Goal: Information Seeking & Learning: Learn about a topic

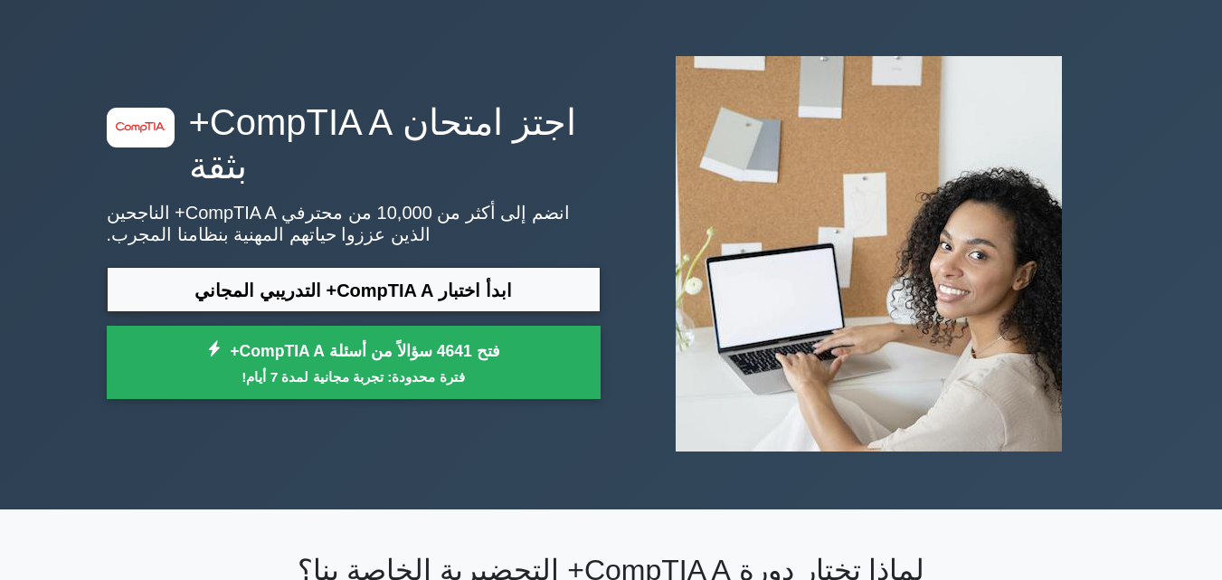
scroll to position [90, 0]
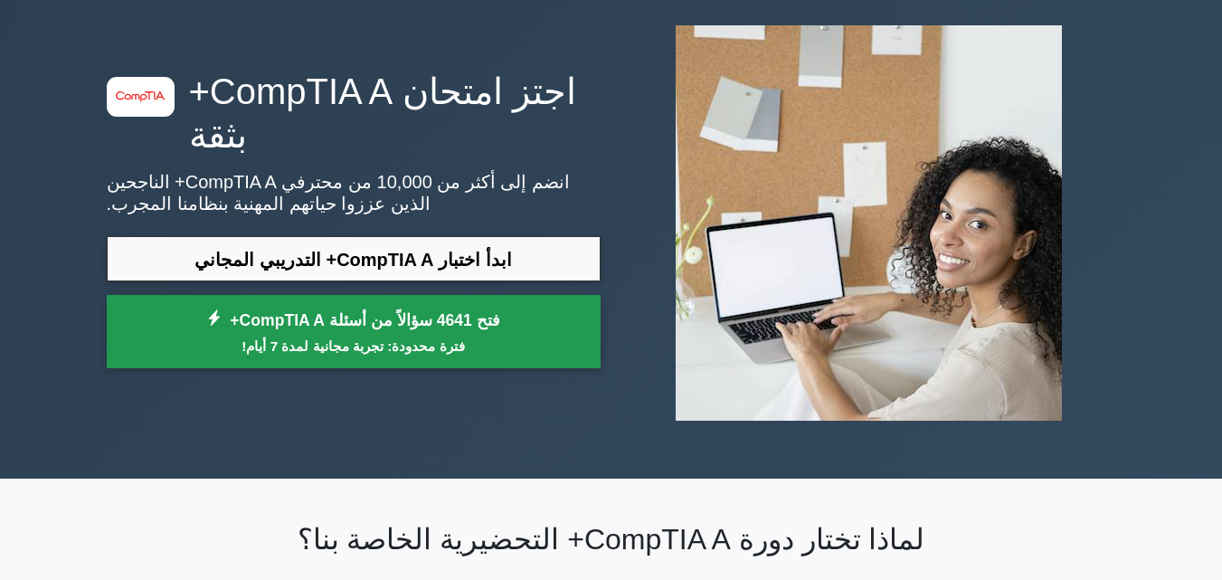
click at [356, 333] on link "فتح 4641 سؤالاً من أسئلة CompTIA A+ فترة محدودة: تجربة مجانية لمدة 7 أيام!" at bounding box center [354, 331] width 494 height 73
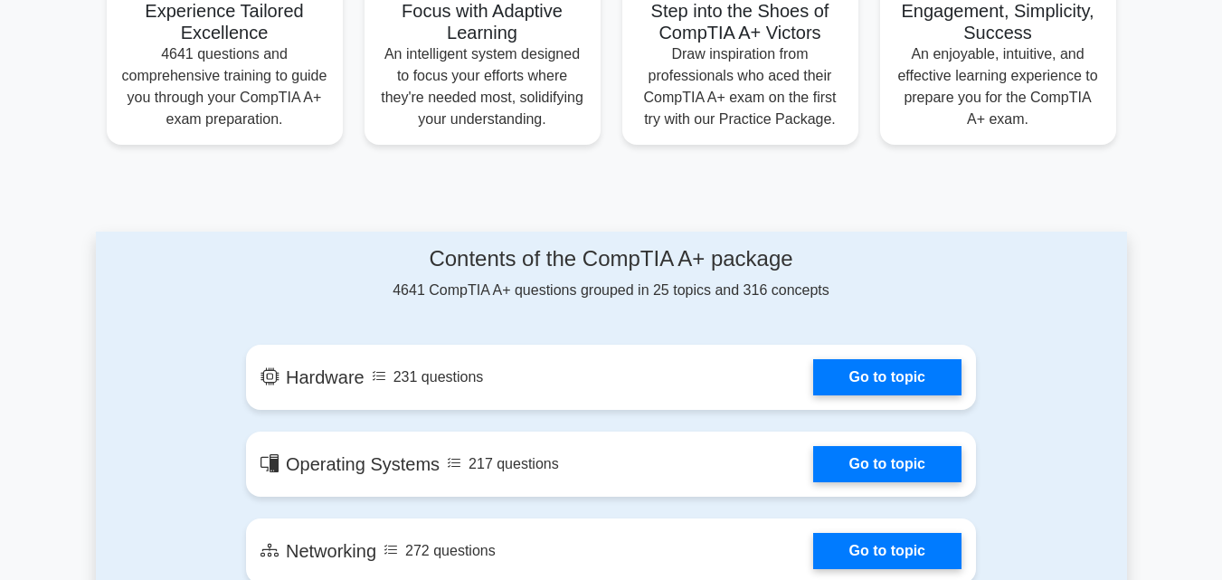
scroll to position [904, 0]
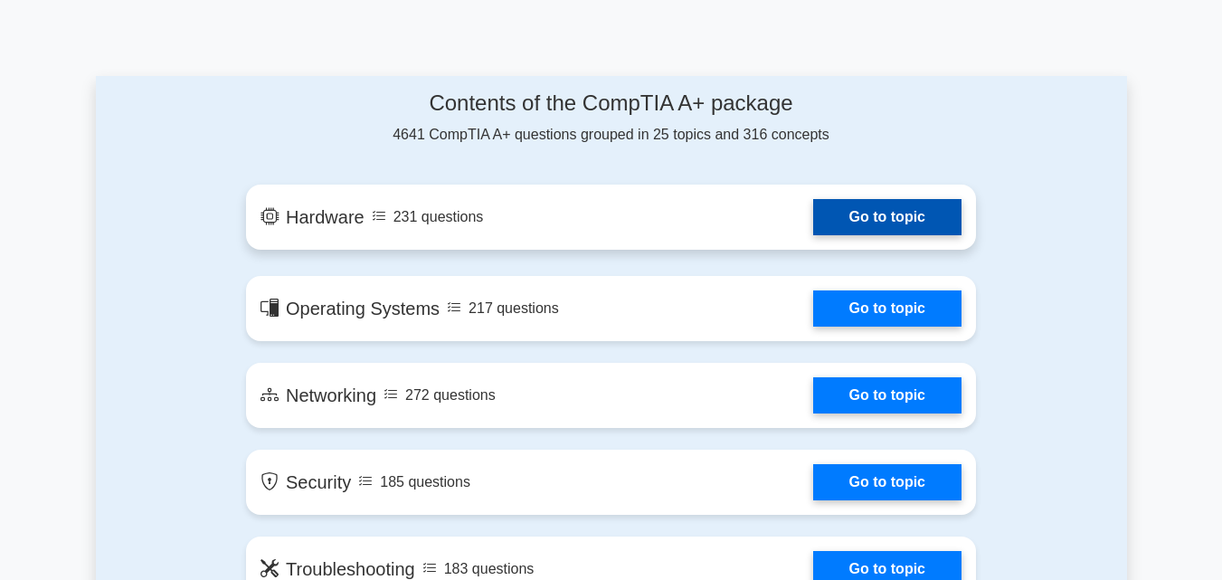
click at [920, 216] on link "Go to topic" at bounding box center [887, 217] width 148 height 36
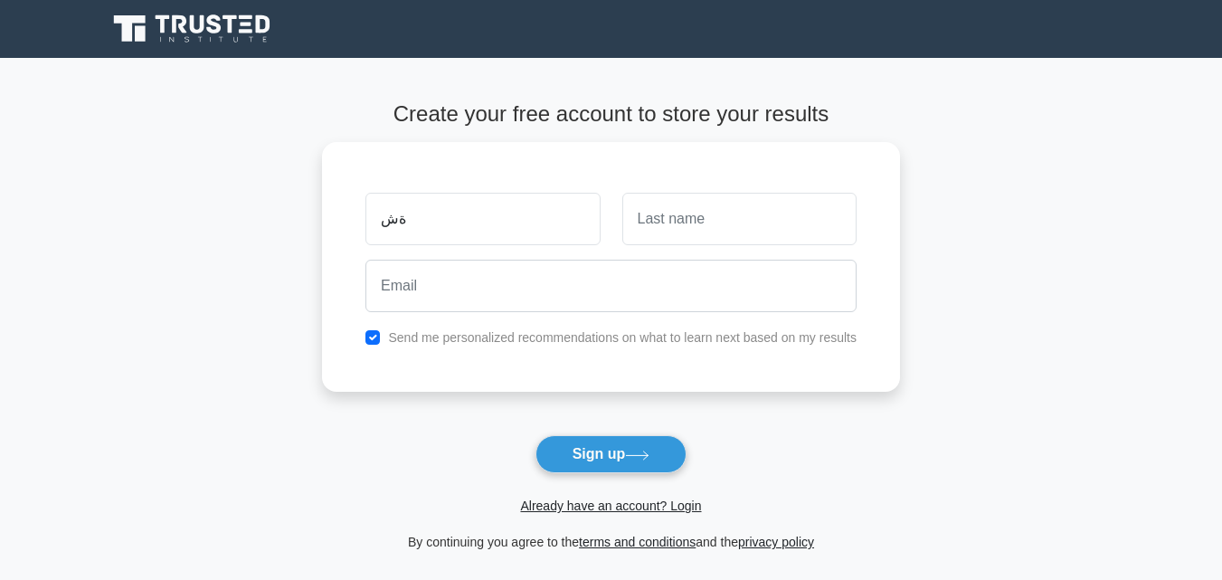
type input "ة"
type input "mahmoud fadl"
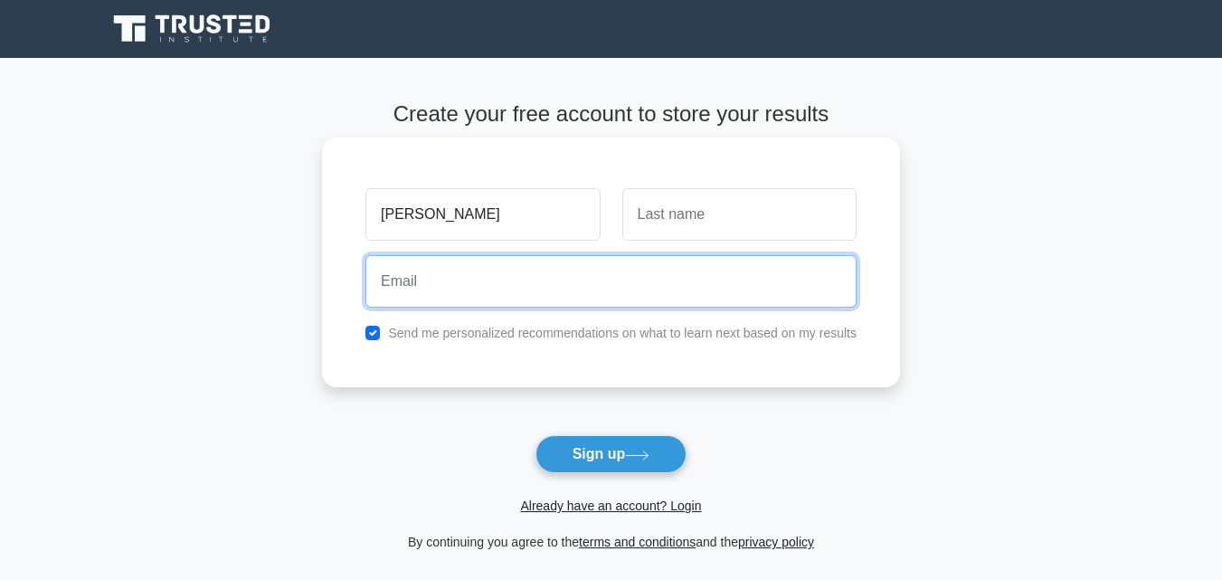
click at [402, 283] on input "email" at bounding box center [610, 281] width 491 height 52
type input "mahmoudfadl2730@gmail.com"
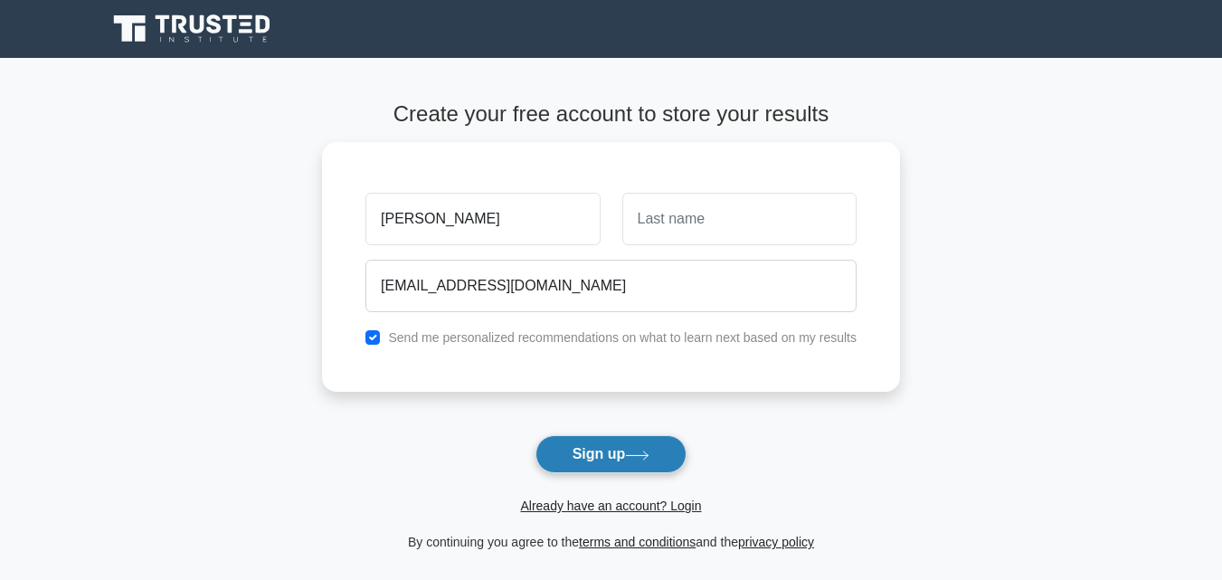
click at [587, 456] on button "Sign up" at bounding box center [611, 454] width 152 height 38
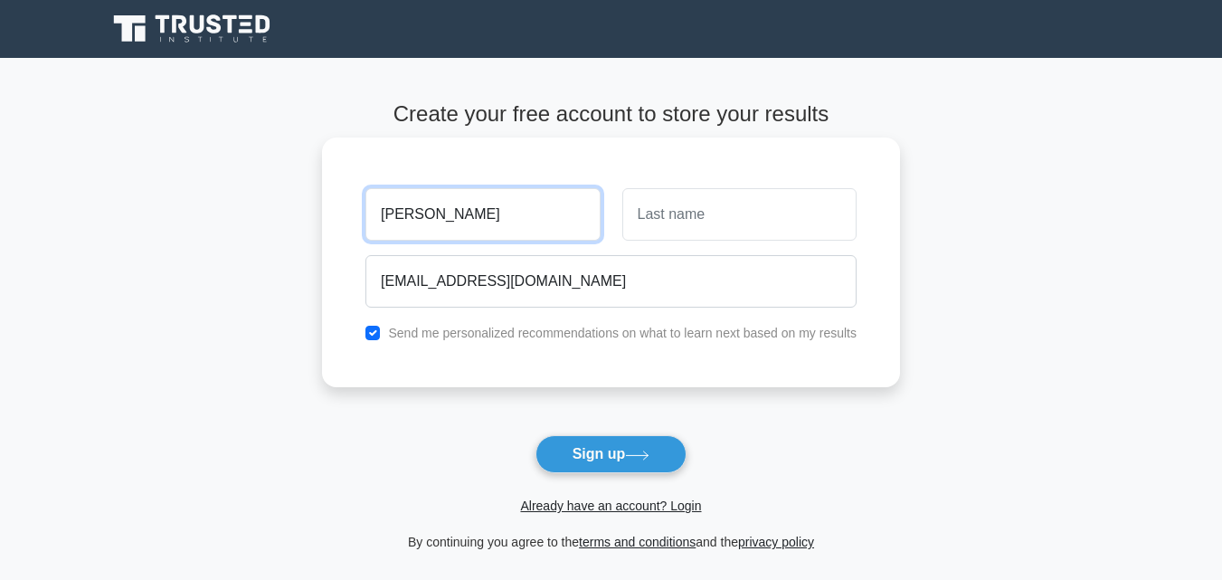
drag, startPoint x: 454, startPoint y: 214, endPoint x: 490, endPoint y: 223, distance: 37.3
click at [490, 223] on input "mahmoud fadl" at bounding box center [482, 214] width 234 height 52
type input "mahmoud"
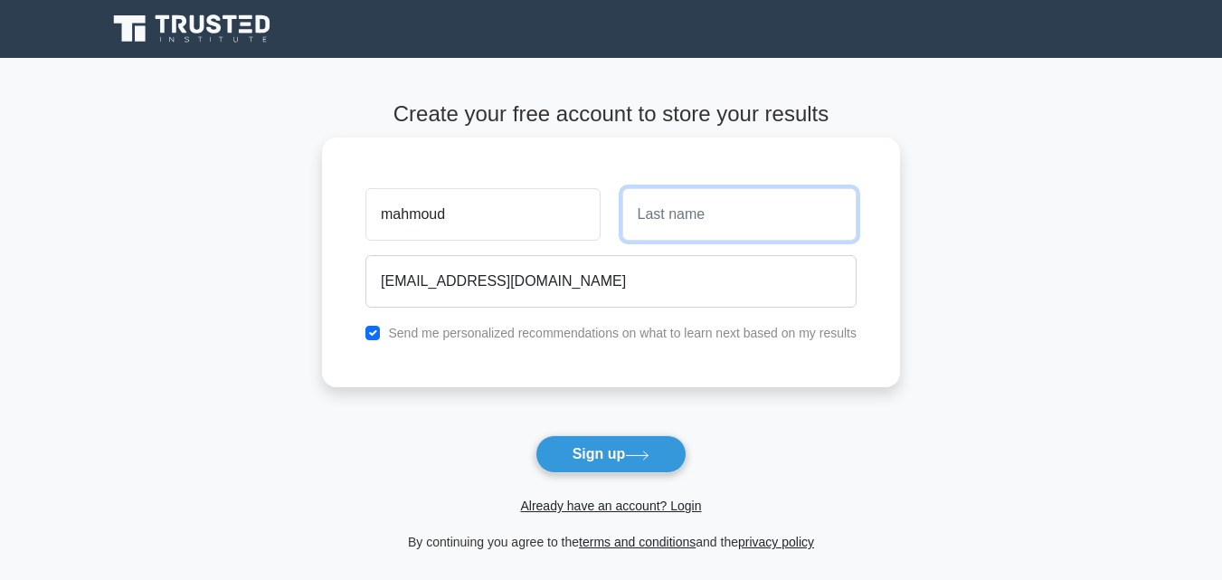
click at [647, 210] on input "text" at bounding box center [739, 214] width 234 height 52
type input "fadl"
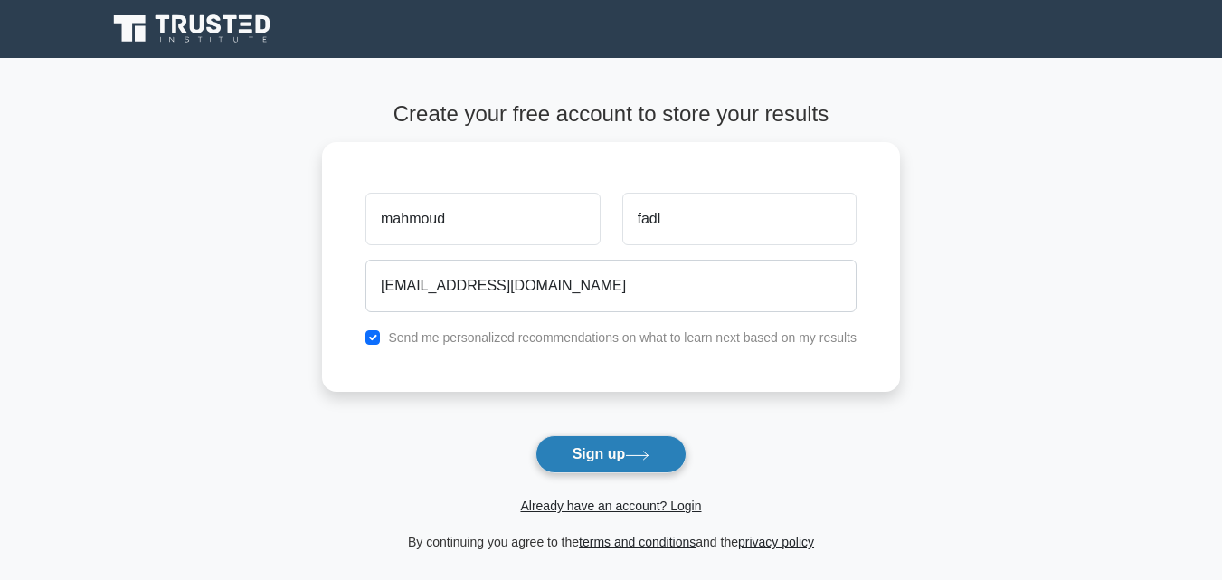
click at [618, 456] on button "Sign up" at bounding box center [611, 454] width 152 height 38
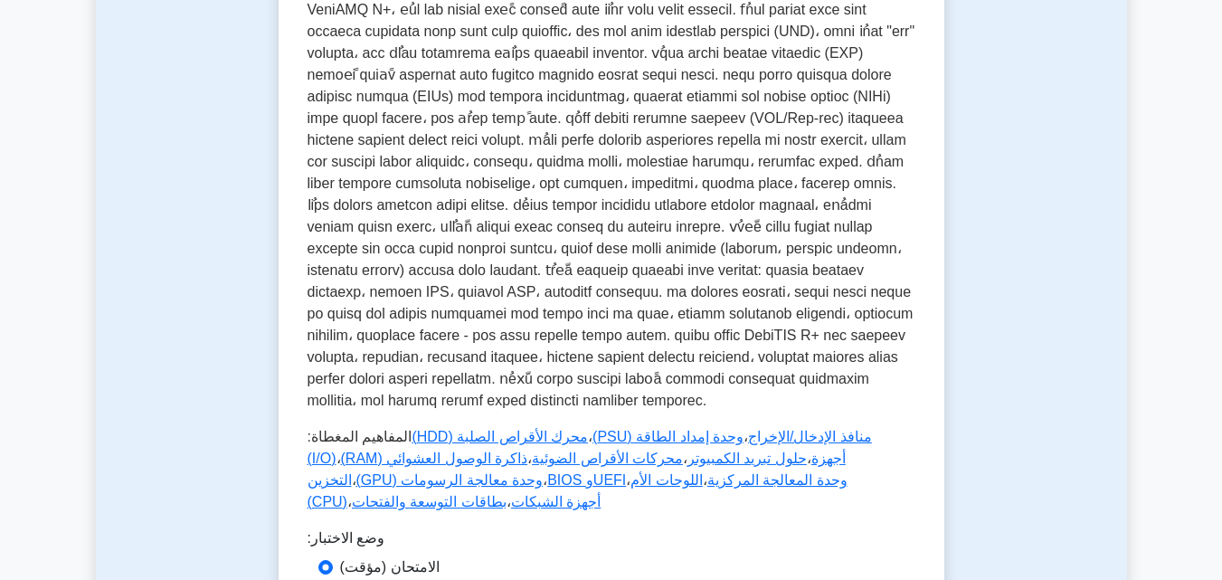
scroll to position [181, 0]
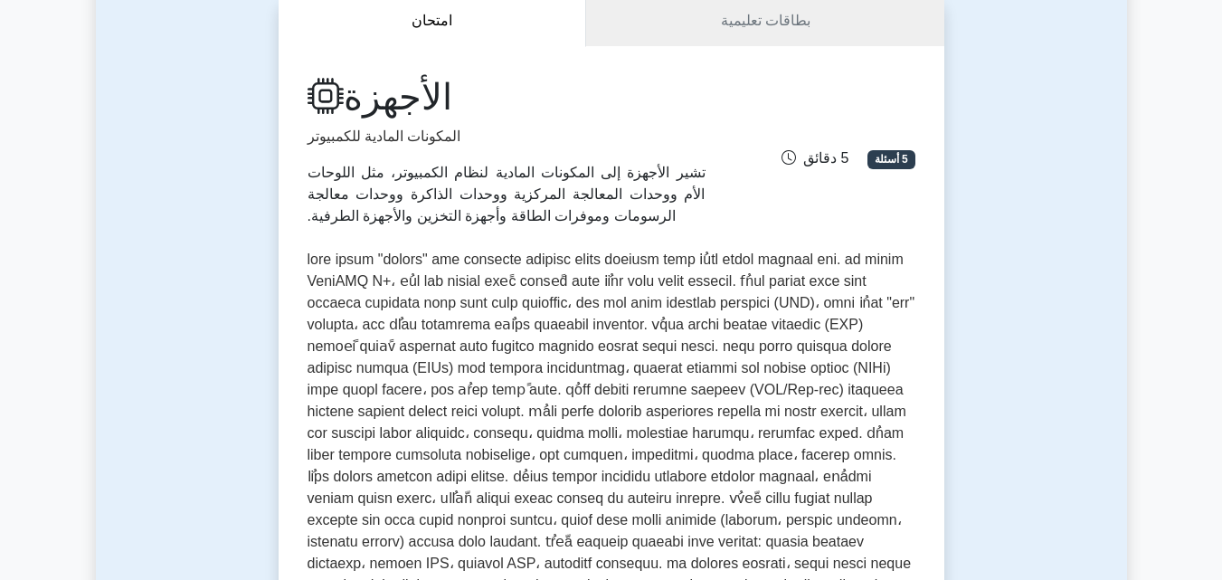
drag, startPoint x: 608, startPoint y: 96, endPoint x: 462, endPoint y: 271, distance: 228.0
click at [462, 271] on font at bounding box center [611, 465] width 608 height 428
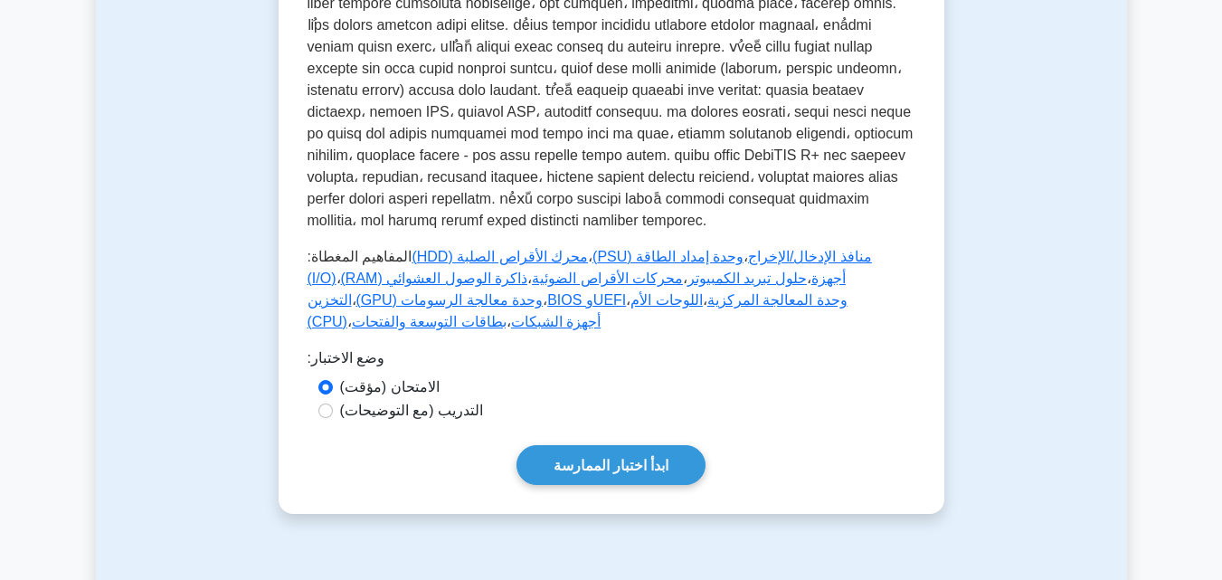
scroll to position [633, 0]
click at [826, 248] on font "منافذ الإدخال/الإخراج (I/O)" at bounding box center [589, 266] width 564 height 37
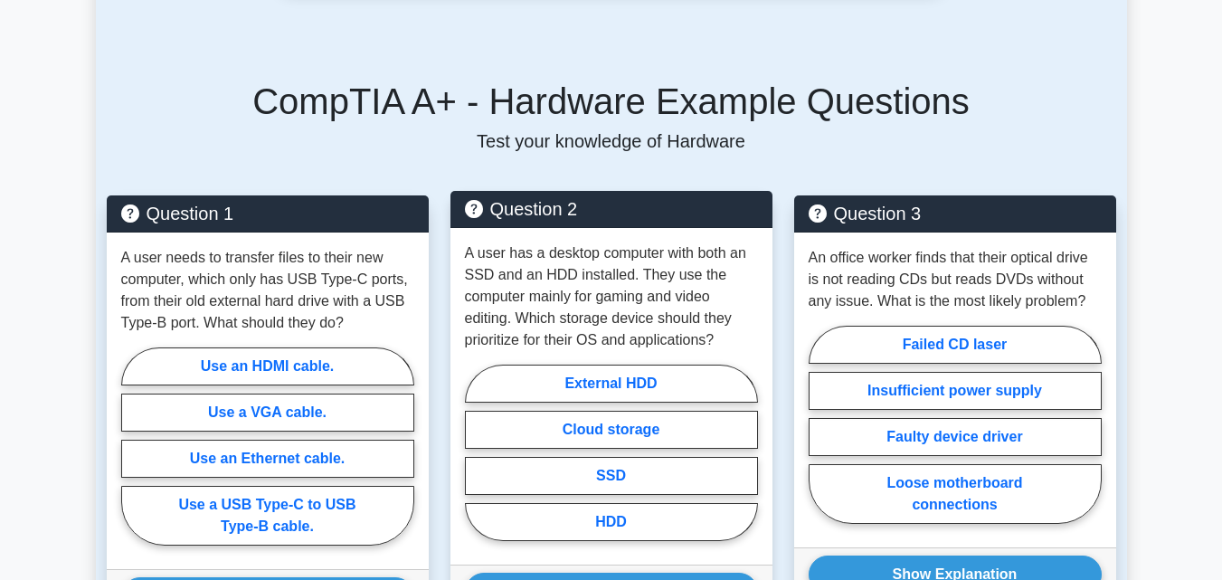
scroll to position [1266, 0]
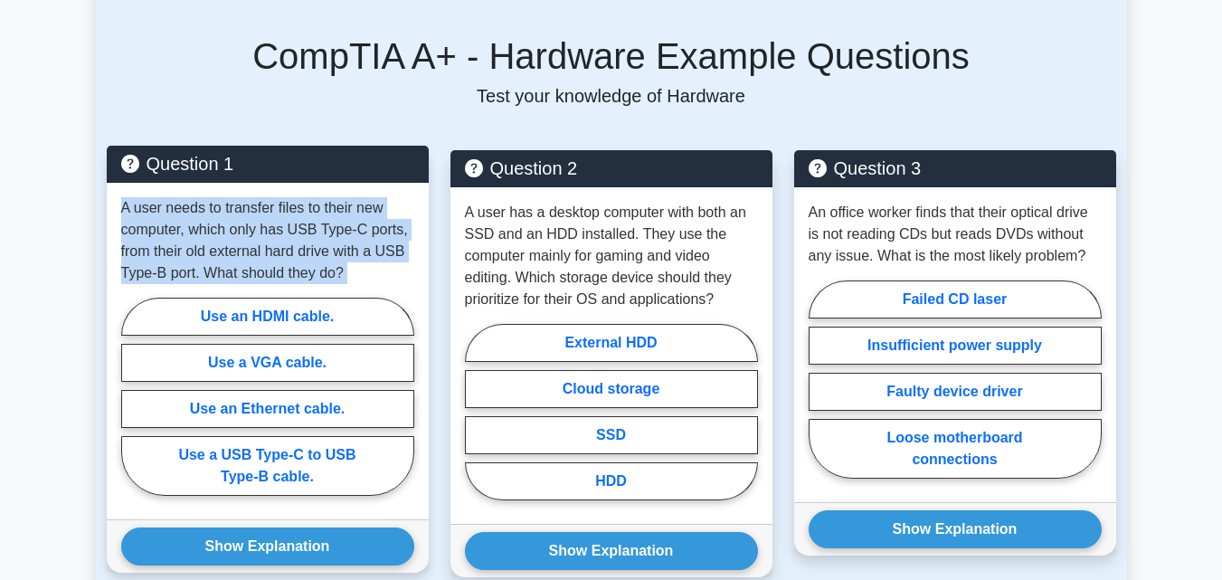
drag, startPoint x: 118, startPoint y: 192, endPoint x: 222, endPoint y: 270, distance: 130.4
click at [205, 271] on div "A user needs to transfer files to their new computer, which only has USB Type-C…" at bounding box center [268, 351] width 322 height 336
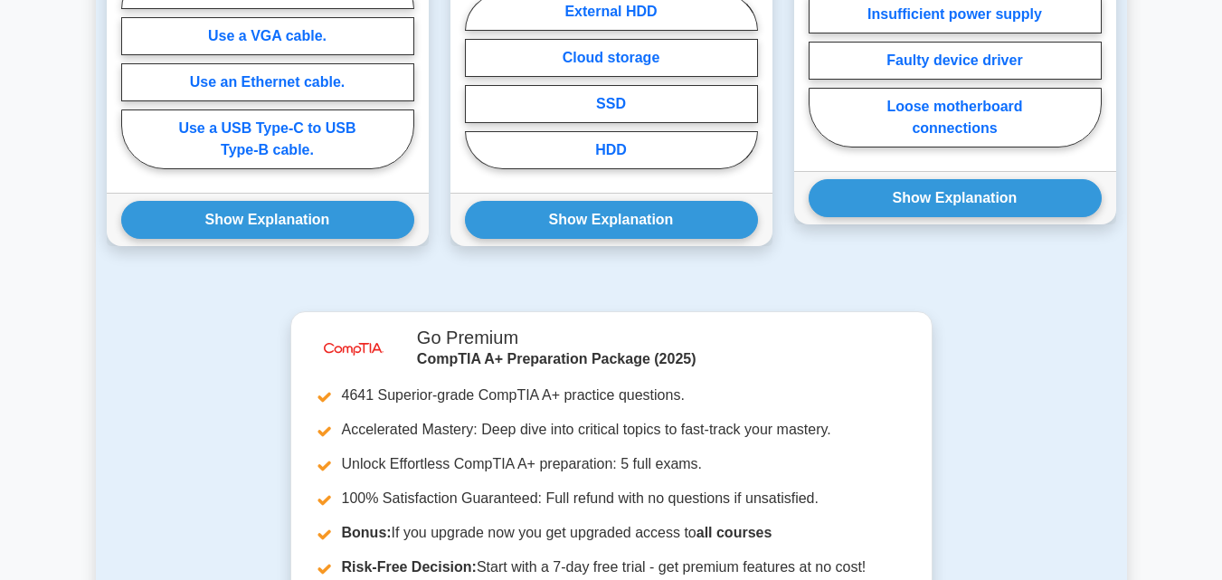
scroll to position [1628, 0]
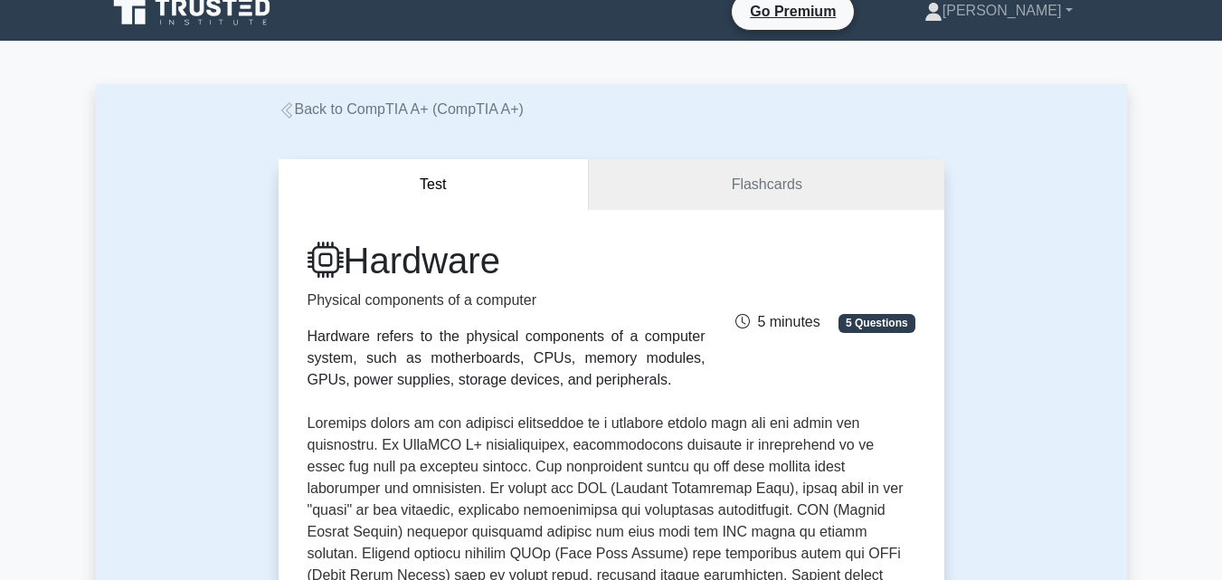
scroll to position [0, 0]
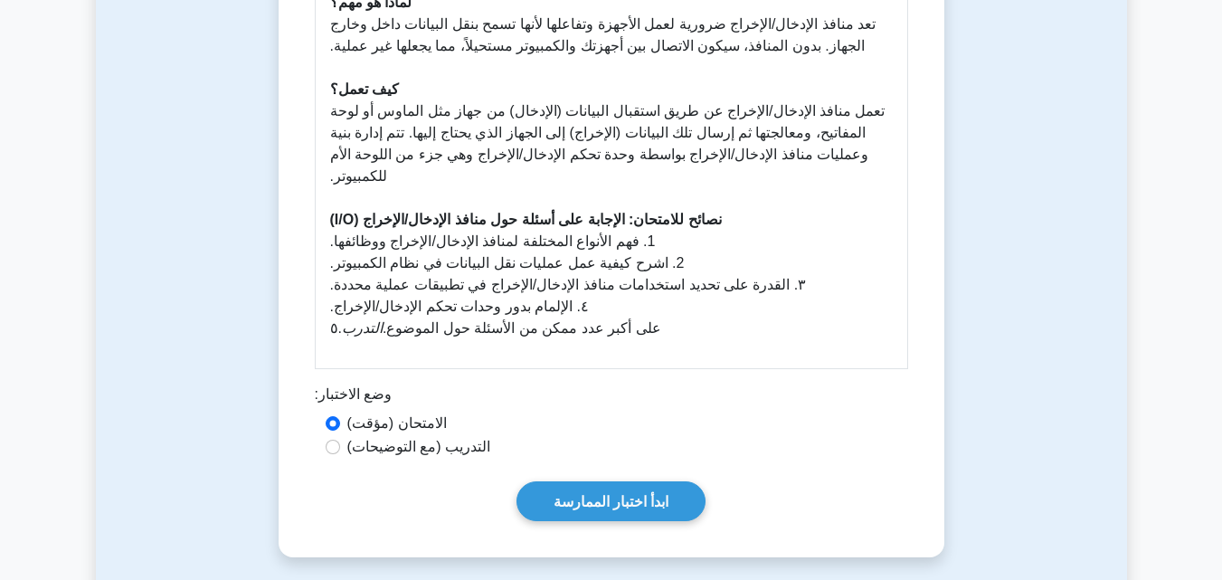
scroll to position [723, 0]
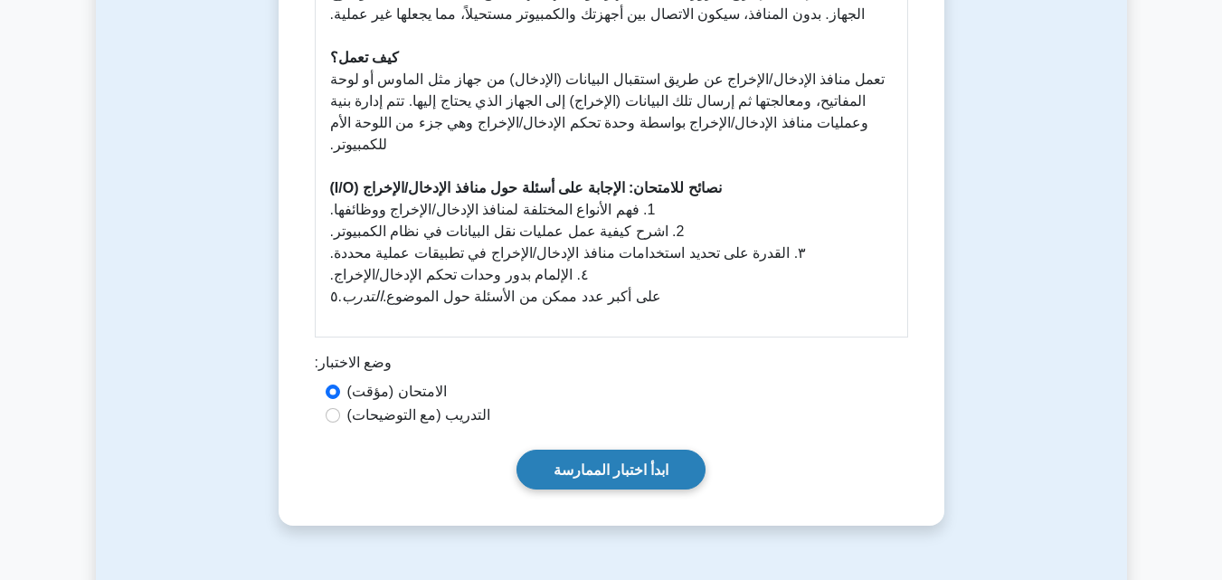
click at [592, 462] on font "ابدأ اختبار الممارسة" at bounding box center [611, 469] width 116 height 15
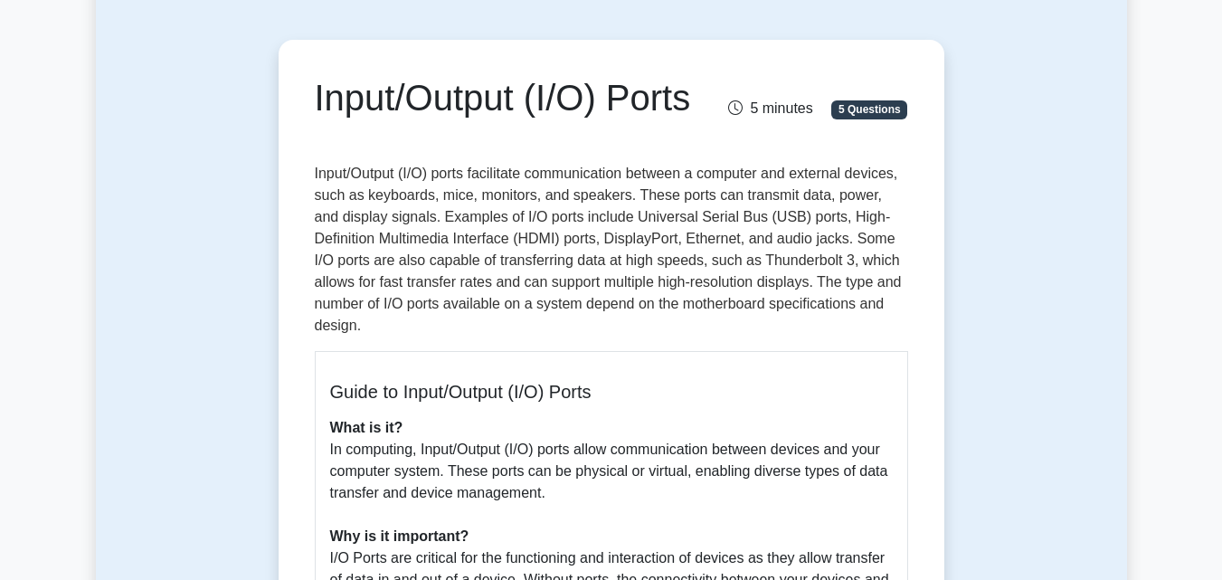
scroll to position [0, 0]
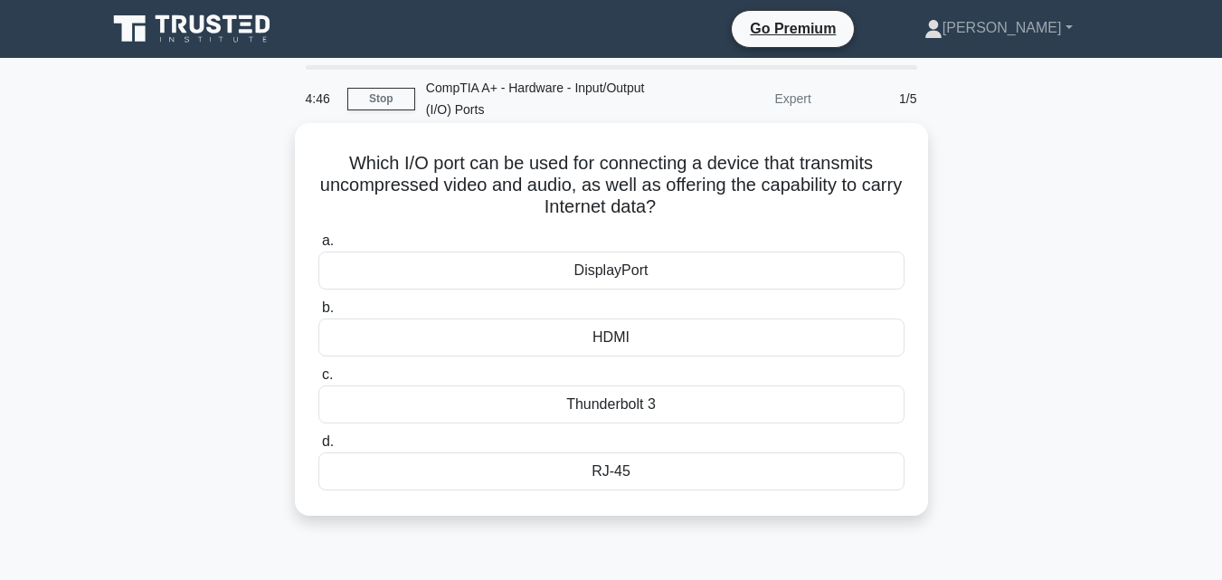
drag, startPoint x: 693, startPoint y: 250, endPoint x: 367, endPoint y: 326, distance: 334.3
click at [367, 326] on div "HDMI" at bounding box center [611, 337] width 586 height 38
click at [318, 314] on input "b. HDMI" at bounding box center [318, 308] width 0 height 12
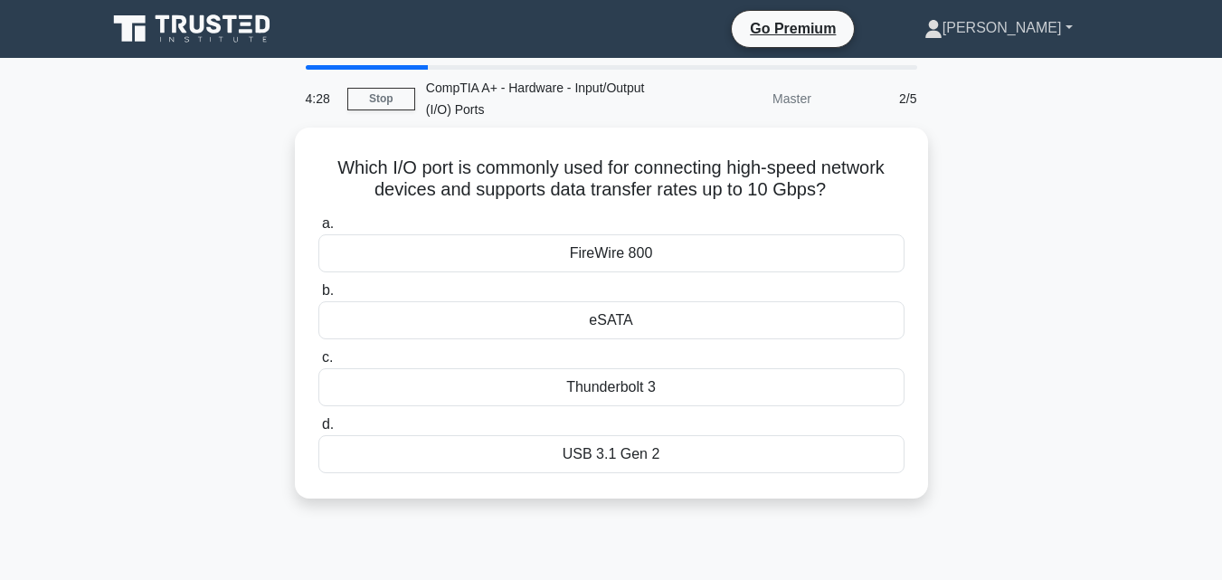
click at [1072, 17] on link "[PERSON_NAME]" at bounding box center [998, 28] width 235 height 36
click at [1071, 157] on div "Which I/O port is commonly used for connecting high-speed network devices and s…" at bounding box center [611, 323] width 1031 height 392
